Goal: Obtain resource: Download file/media

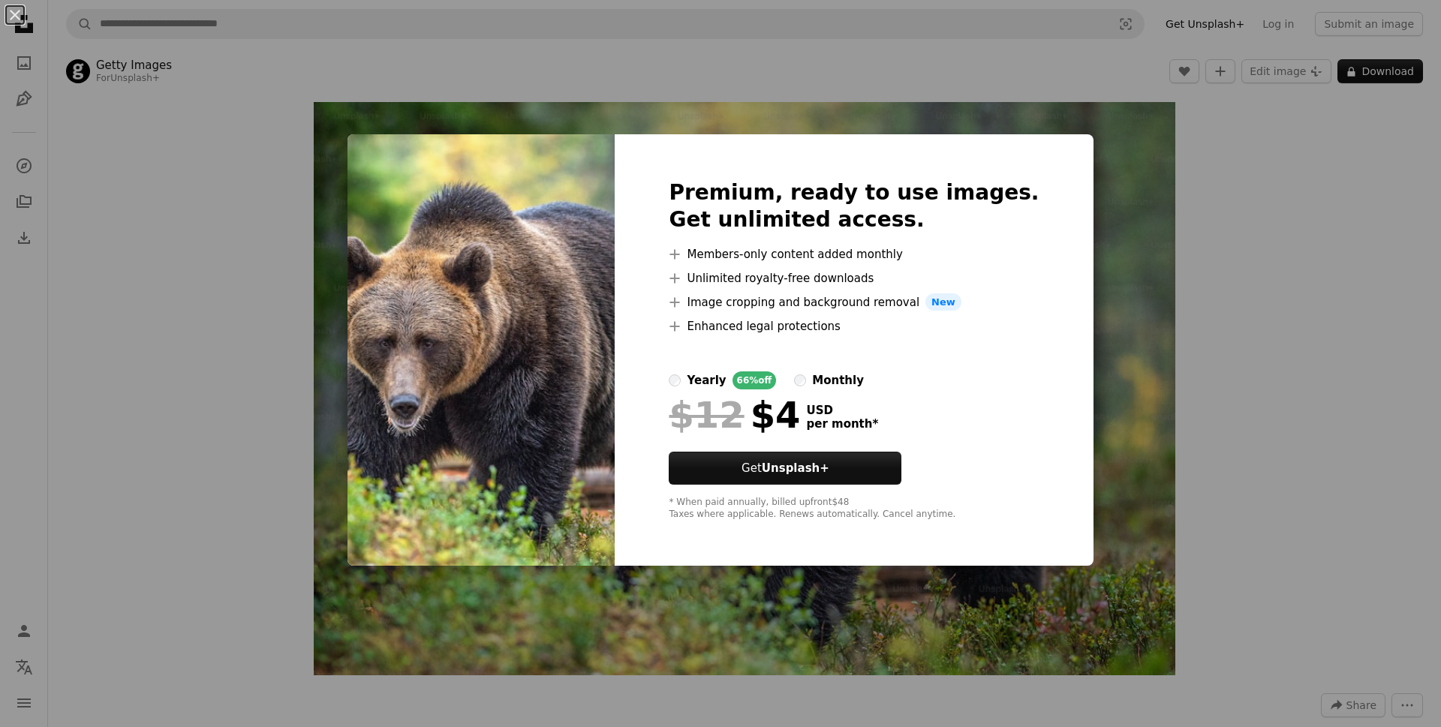
click at [1135, 304] on div "An X shape Premium, ready to use images. Get unlimited access. A plus sign Memb…" at bounding box center [720, 363] width 1441 height 727
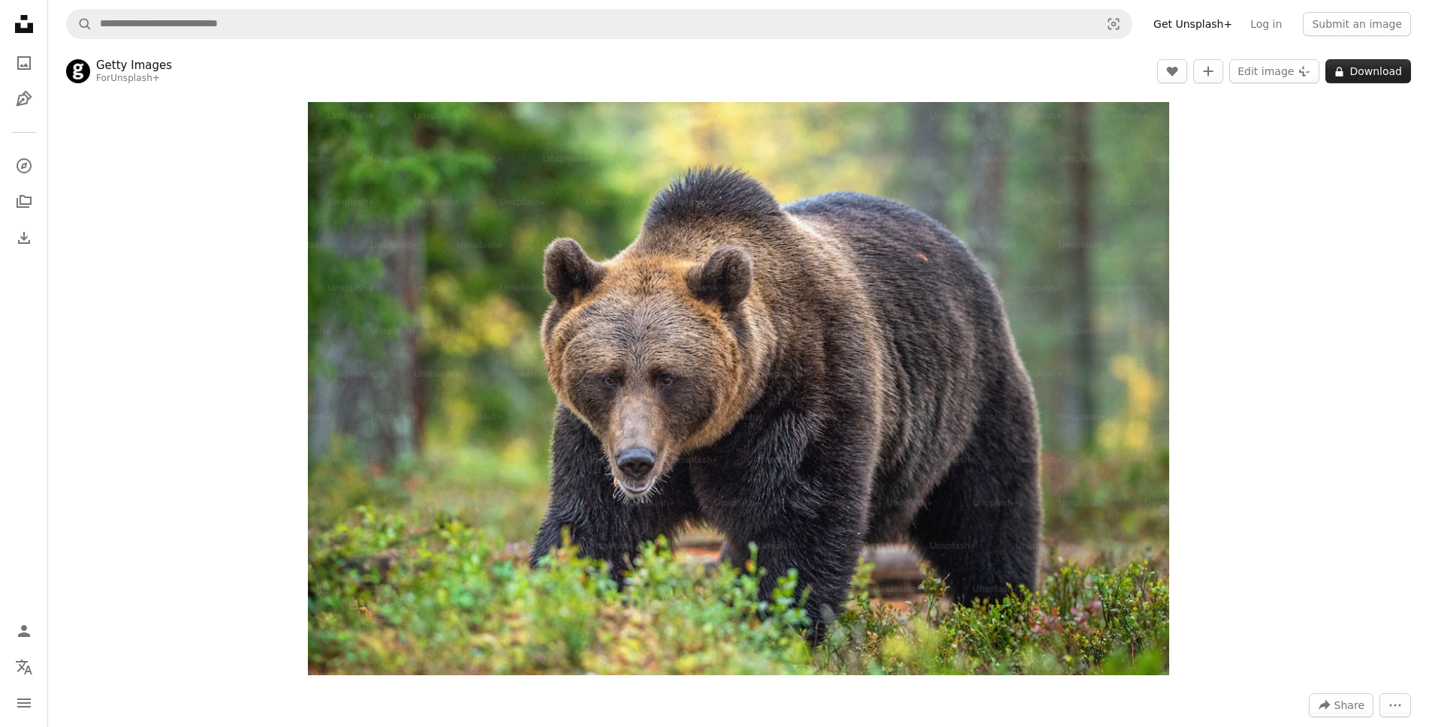
click at [1365, 71] on button "A lock Download" at bounding box center [1368, 71] width 86 height 24
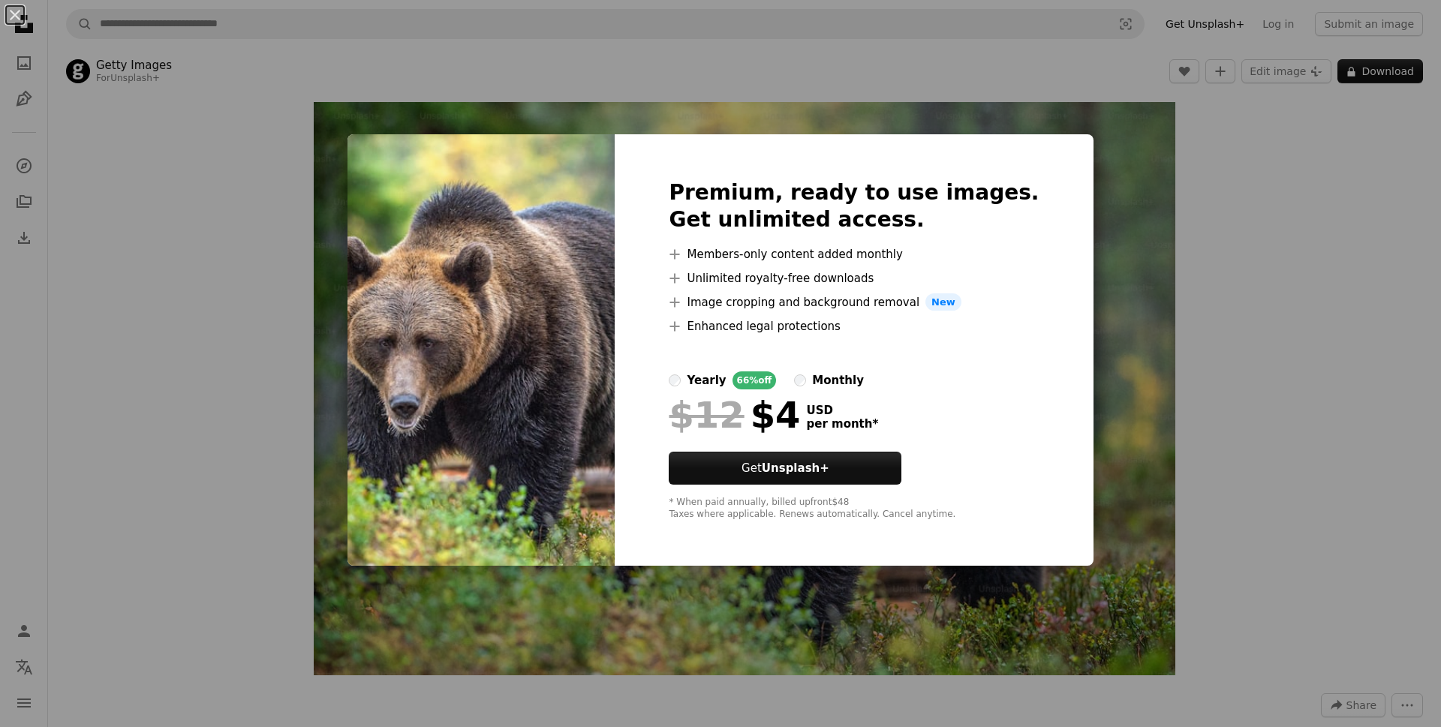
click at [1116, 289] on div "An X shape Premium, ready to use images. Get unlimited access. A plus sign Memb…" at bounding box center [720, 363] width 1441 height 727
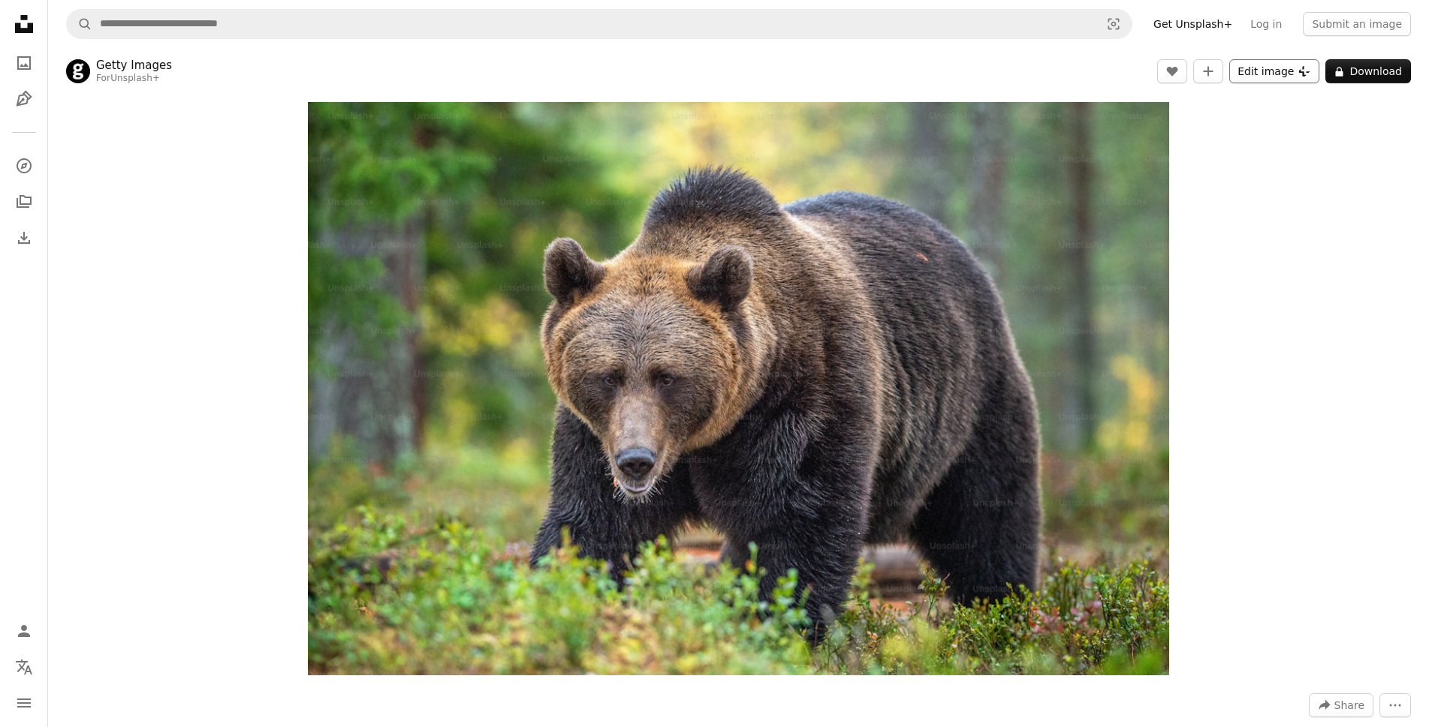
click at [1294, 66] on button "Edit image Plus sign for Unsplash+" at bounding box center [1274, 71] width 90 height 24
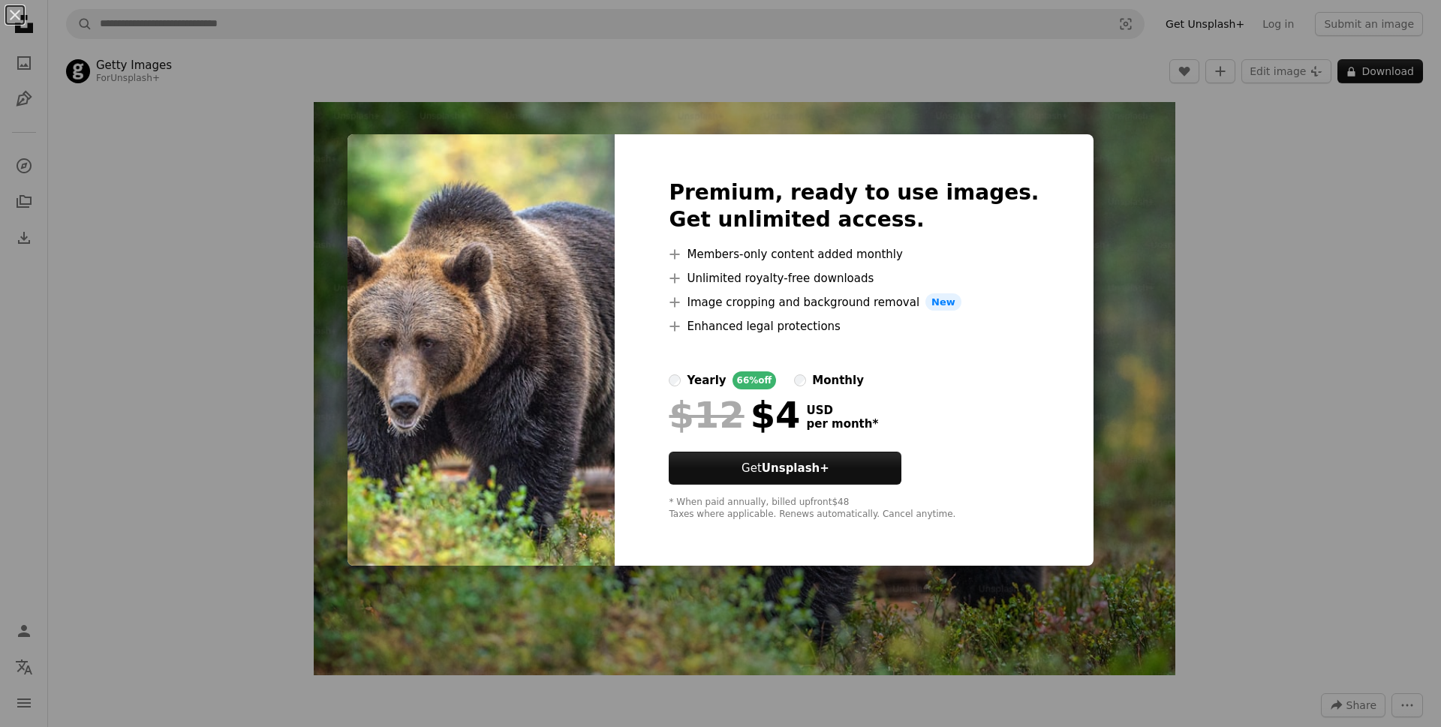
click at [1104, 236] on div "An X shape Premium, ready to use images. Get unlimited access. A plus sign Memb…" at bounding box center [720, 363] width 1441 height 727
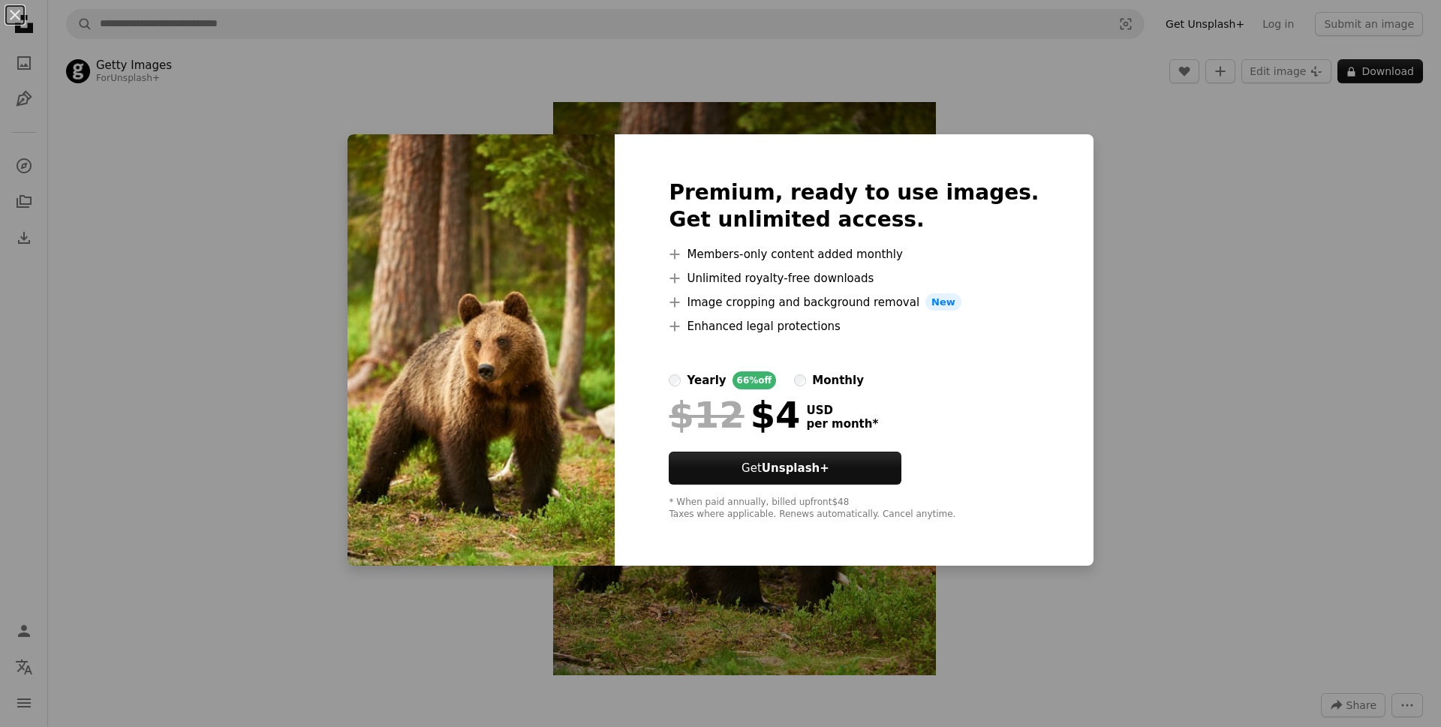
click at [161, 149] on div "An X shape Premium, ready to use images. Get unlimited access. A plus sign Memb…" at bounding box center [720, 363] width 1441 height 727
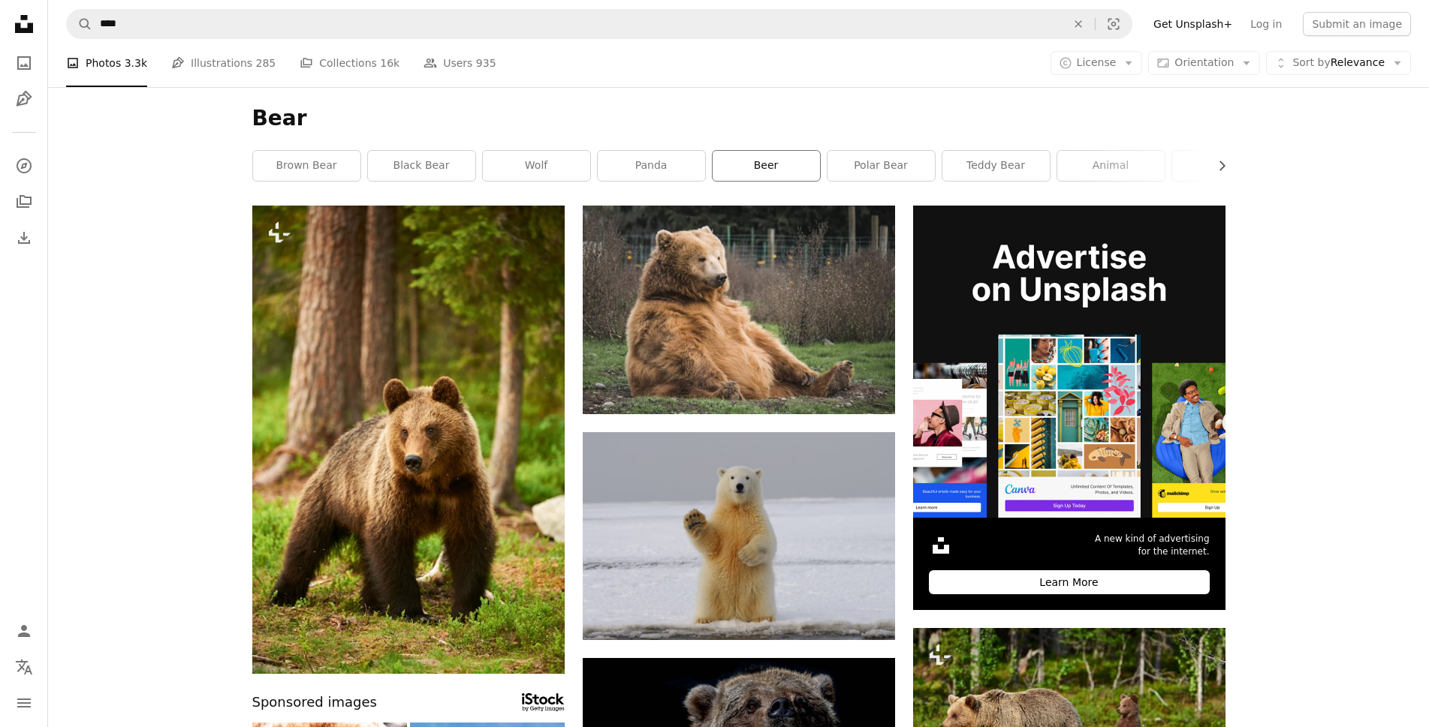
click at [783, 160] on link "beer" at bounding box center [765, 166] width 107 height 30
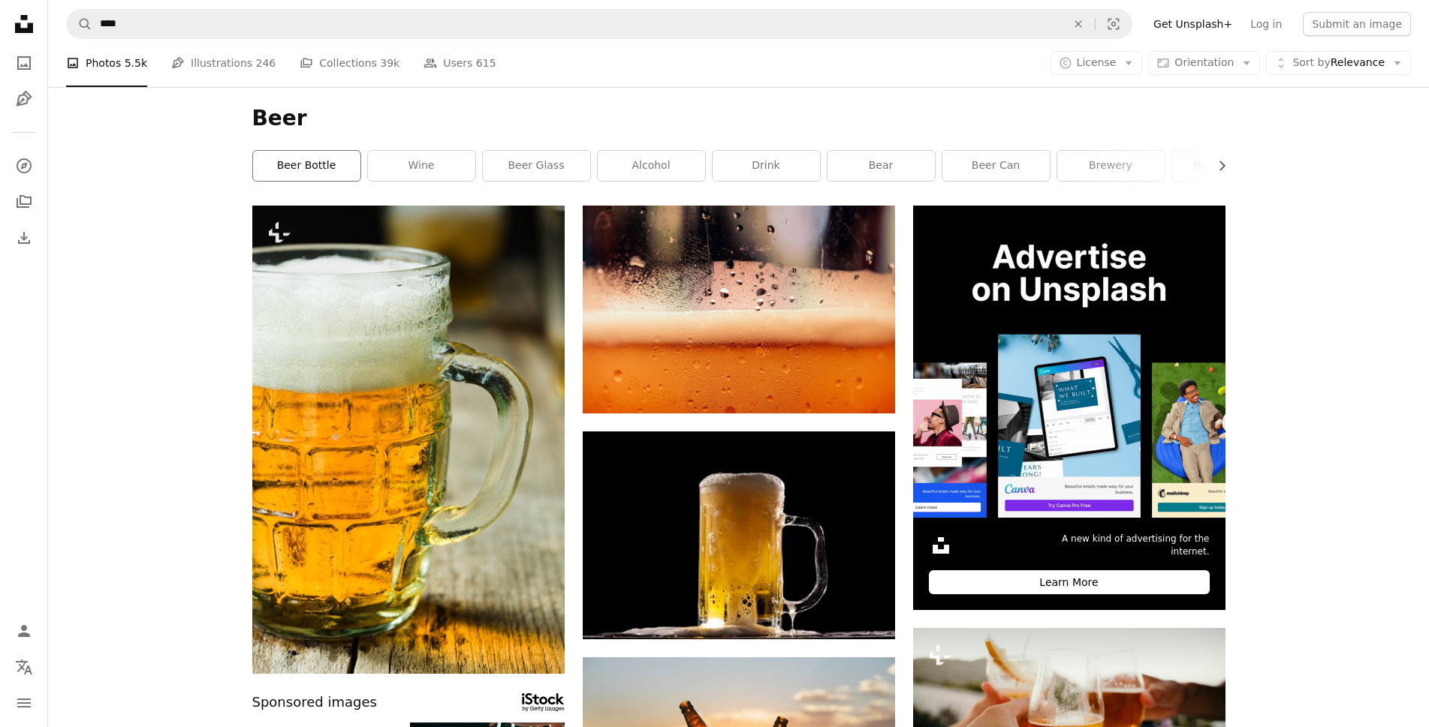
click at [291, 169] on link "beer bottle" at bounding box center [306, 166] width 107 height 30
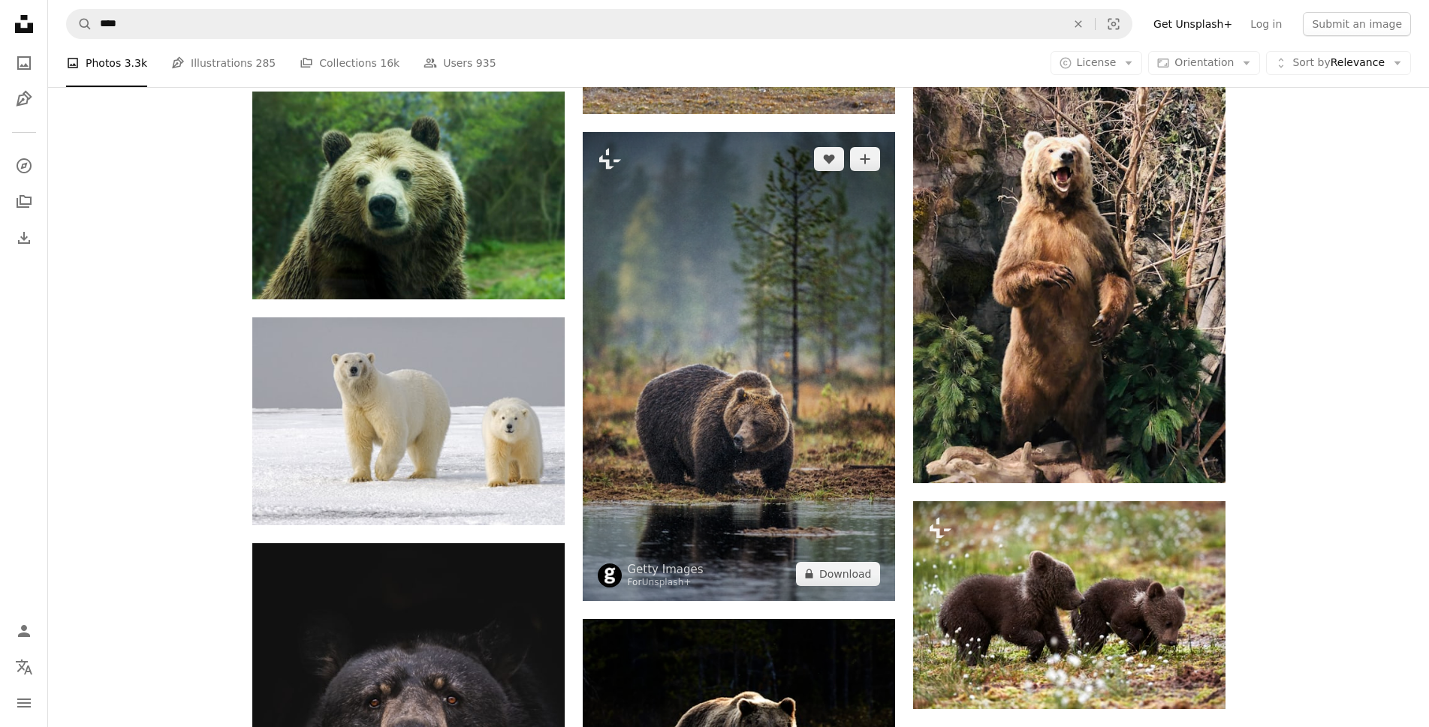
scroll to position [976, 0]
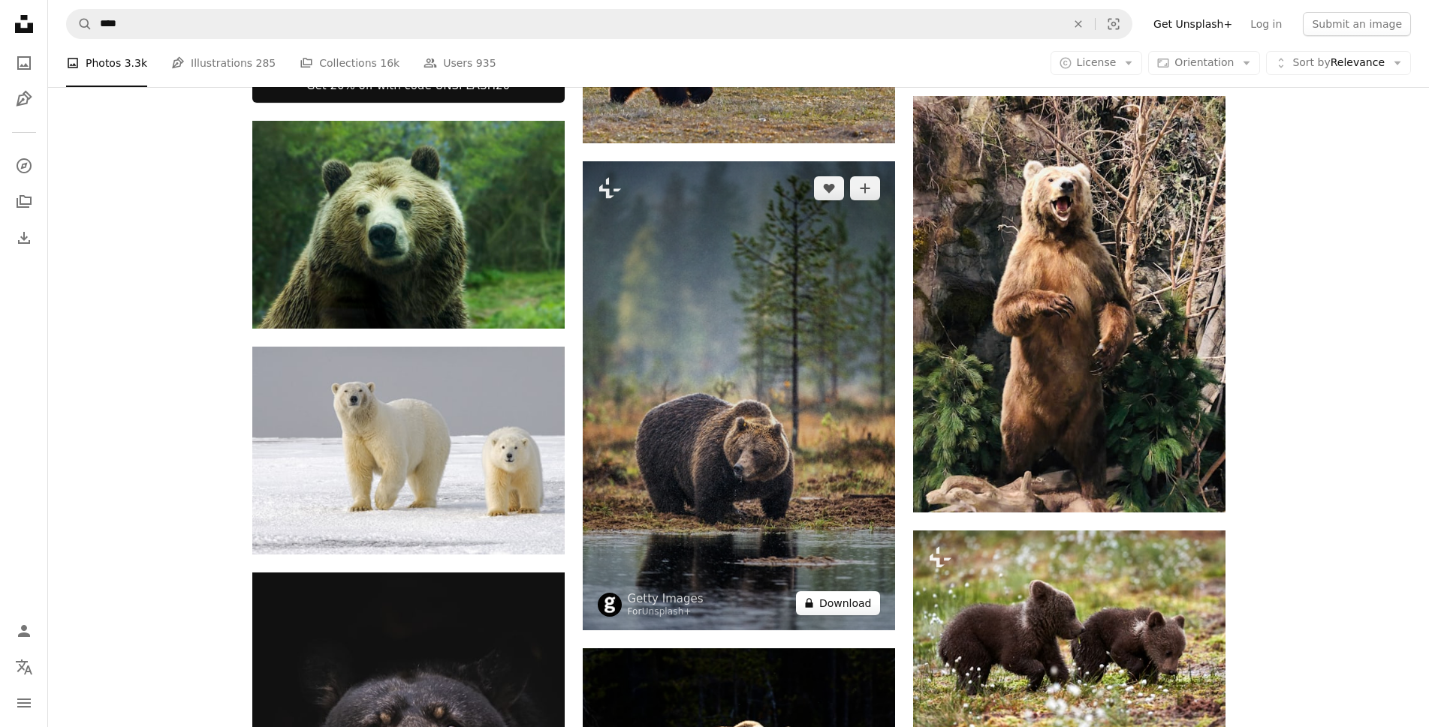
click at [848, 604] on button "A lock Download" at bounding box center [838, 604] width 84 height 24
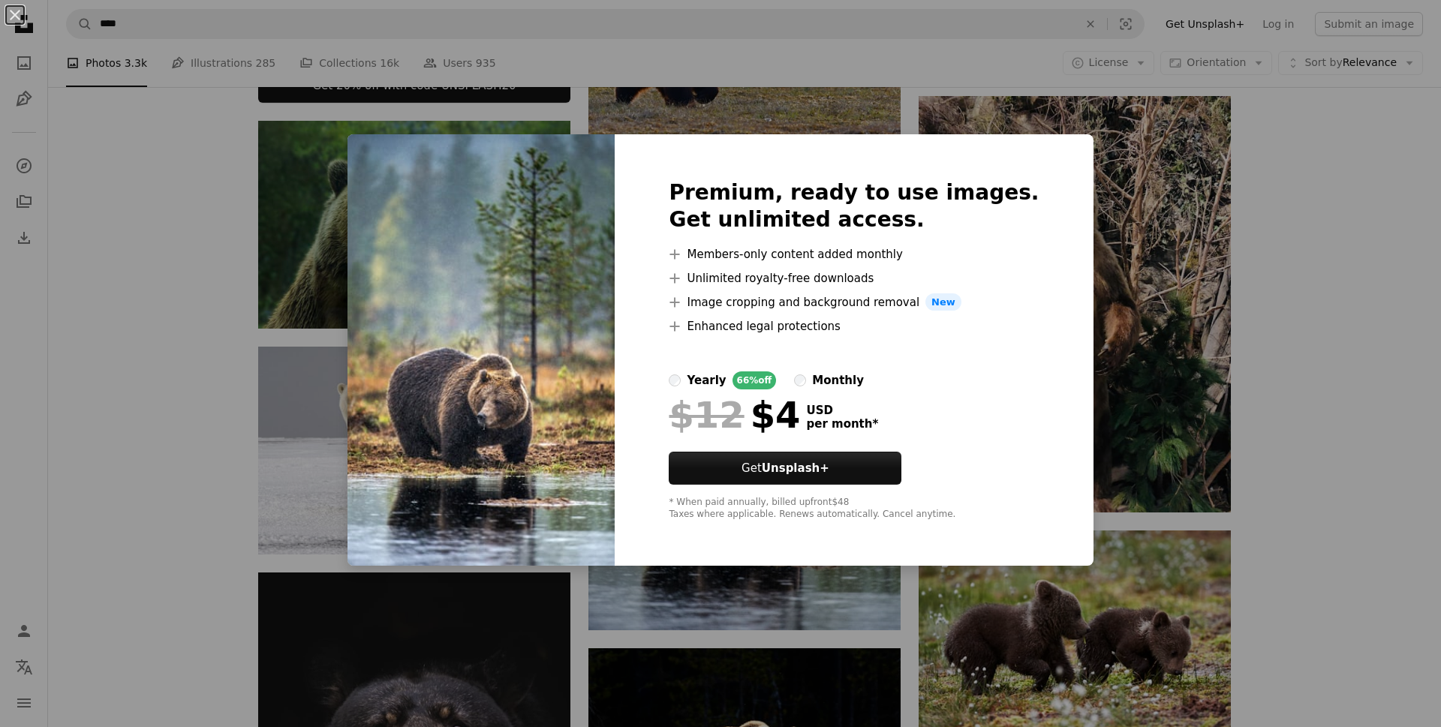
click at [1112, 218] on div "An X shape Premium, ready to use images. Get unlimited access. A plus sign Memb…" at bounding box center [720, 363] width 1441 height 727
